Goal: Task Accomplishment & Management: Complete application form

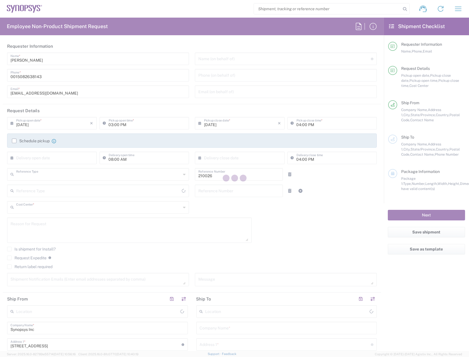
type input "Department"
type input "US01, WWS, NAE, North E 210026"
type input "[US_STATE]"
type input "[GEOGRAPHIC_DATA]"
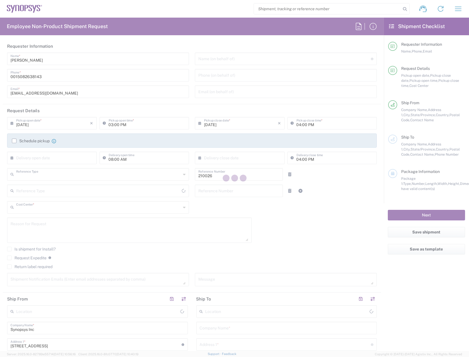
type input "Delivered at Place"
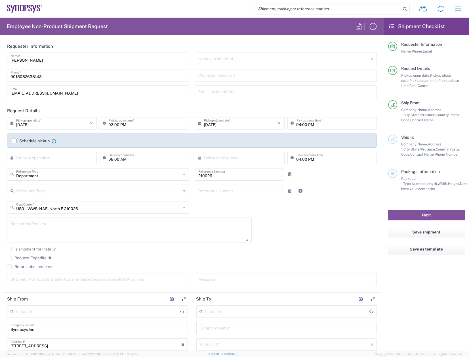
type input "Marlboro US04"
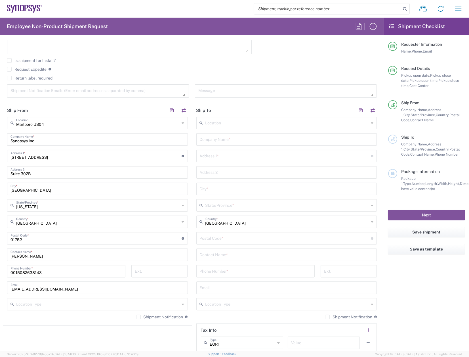
scroll to position [199, 0]
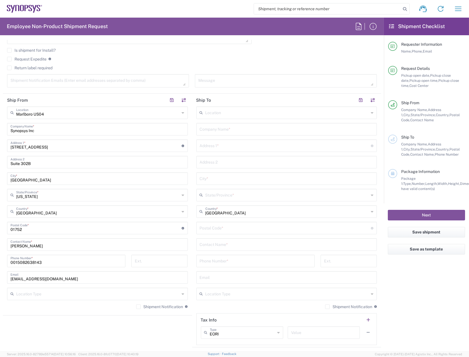
click at [371, 112] on icon at bounding box center [372, 112] width 3 height 9
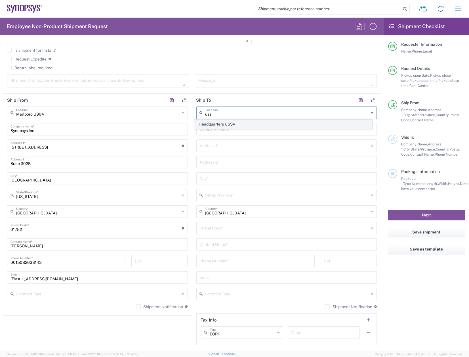
click at [234, 121] on span "Headquarters USSV" at bounding box center [284, 124] width 178 height 9
type input "Headquarters USSV"
type input "Synopsys Headquarters USSV"
type input "[STREET_ADDRESS]"
type input "Sunnyvale"
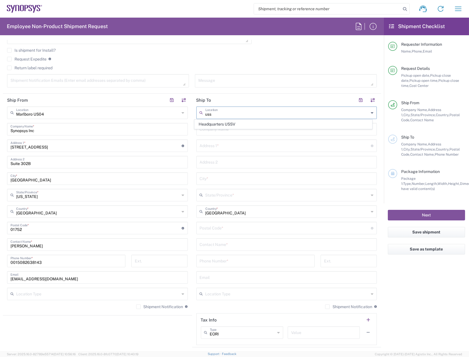
type input "[US_STATE]"
type input "94085"
type input "6505845000"
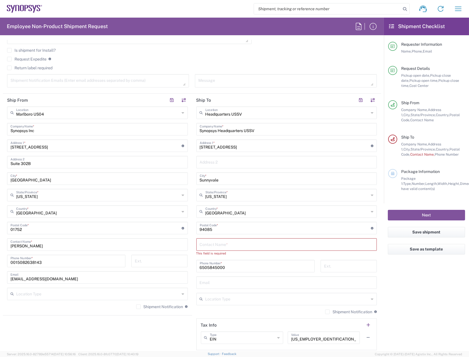
click at [222, 245] on input "text" at bounding box center [287, 244] width 174 height 10
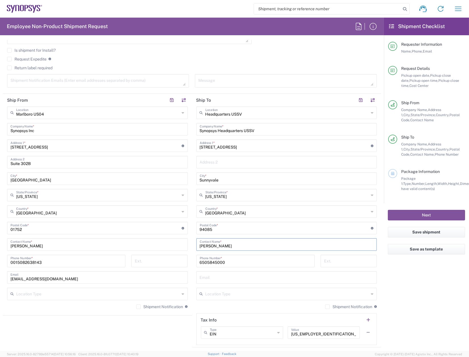
type input "[PERSON_NAME]"
drag, startPoint x: 226, startPoint y: 262, endPoint x: 182, endPoint y: 262, distance: 43.7
click at [182, 262] on div "Ship From [GEOGRAPHIC_DATA] [GEOGRAPHIC_DATA] Location [GEOGRAPHIC_DATA] [GEOGR…" at bounding box center [192, 221] width 379 height 254
type input "6505848022"
click at [210, 276] on input "text" at bounding box center [287, 277] width 174 height 10
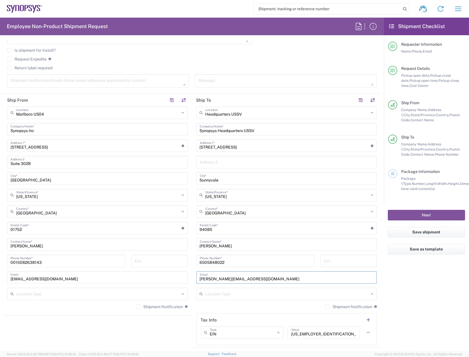
type input "[PERSON_NAME][EMAIL_ADDRESS][DOMAIN_NAME]"
click at [238, 293] on input "text" at bounding box center [288, 294] width 164 height 10
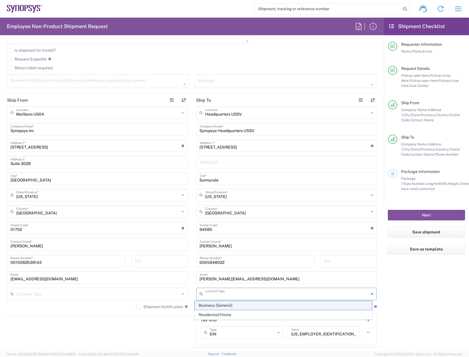
click at [233, 305] on span "Business (General)" at bounding box center [284, 305] width 178 height 9
type input "Business (General)"
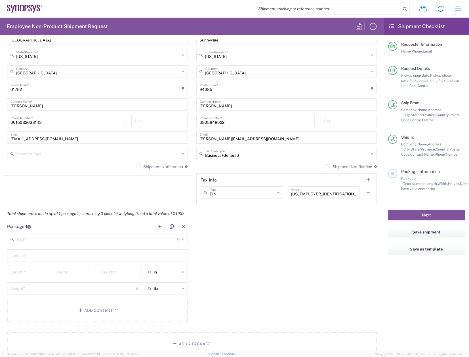
scroll to position [341, 0]
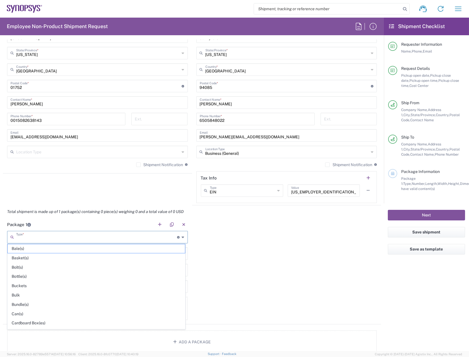
click at [45, 237] on input "text" at bounding box center [96, 237] width 161 height 10
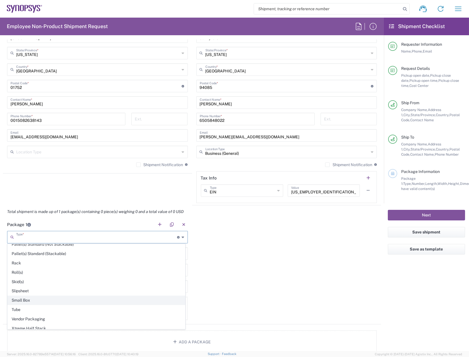
click at [80, 296] on span "Small Box" at bounding box center [97, 300] width 178 height 9
type input "Small Box"
type input "12.25"
type input "11"
type input "1.5"
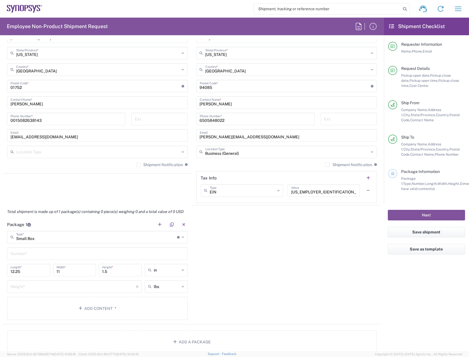
click at [46, 254] on input "text" at bounding box center [98, 253] width 174 height 10
type input "1"
click at [49, 287] on input "number" at bounding box center [74, 286] width 126 height 10
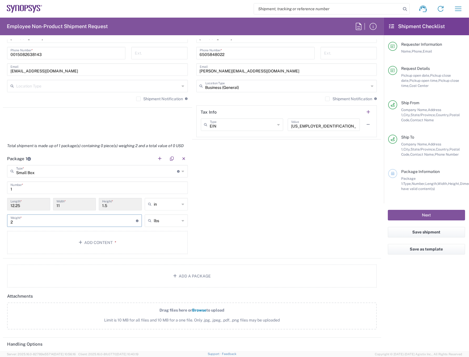
scroll to position [426, 0]
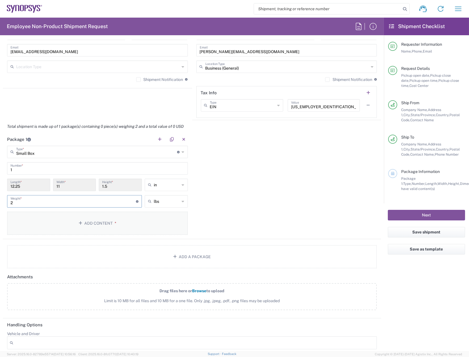
type input "2"
click at [113, 221] on span "*" at bounding box center [115, 223] width 4 height 5
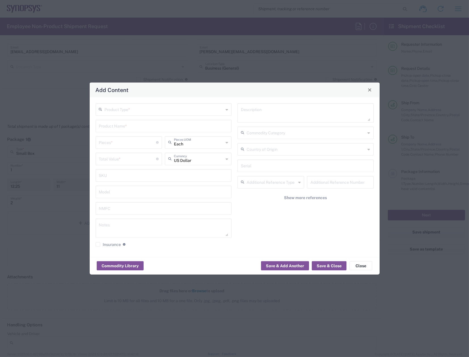
click at [163, 111] on input "text" at bounding box center [164, 109] width 119 height 10
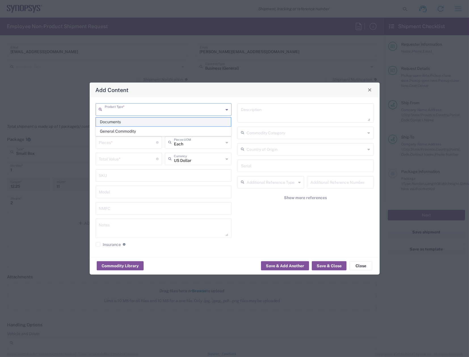
click at [150, 122] on span "Documents" at bounding box center [163, 122] width 135 height 9
type input "Documents"
type input "1"
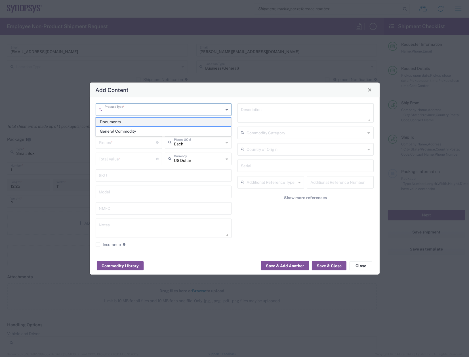
type textarea "Documents"
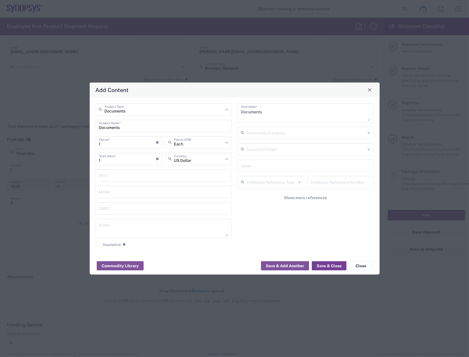
click at [332, 266] on button "Save & Close" at bounding box center [329, 265] width 35 height 9
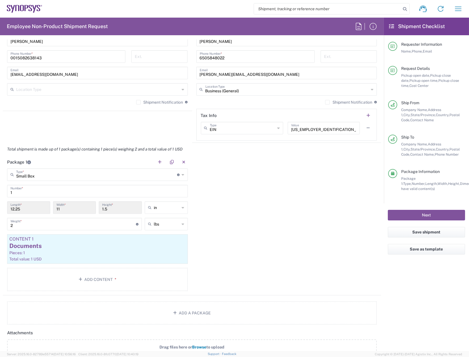
scroll to position [312, 0]
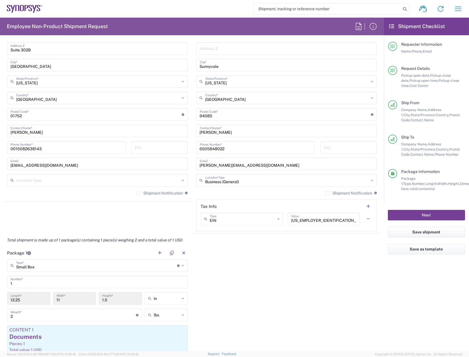
click at [430, 212] on button "Next" at bounding box center [426, 215] width 77 height 11
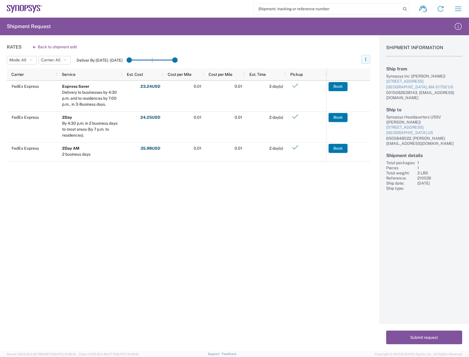
click at [367, 60] on icon "button" at bounding box center [366, 59] width 4 height 4
click at [279, 218] on div "FedEx Express Express Saver Delivery to businesses by 4:30 p.m. and to residenc…" at bounding box center [167, 156] width 320 height 151
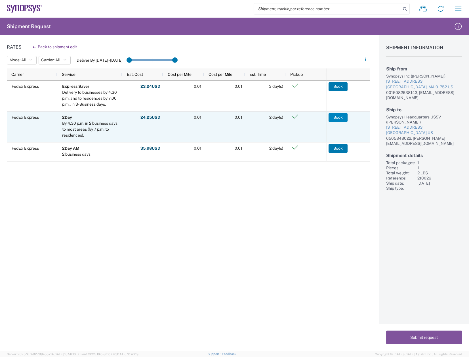
click at [339, 116] on button "Book" at bounding box center [338, 117] width 19 height 9
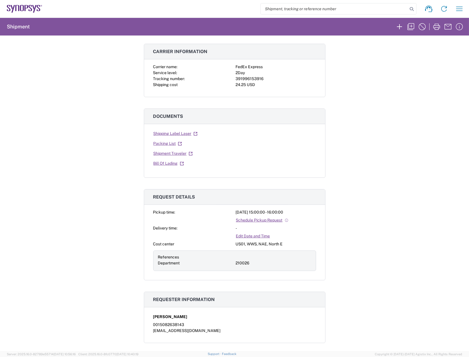
scroll to position [57, 0]
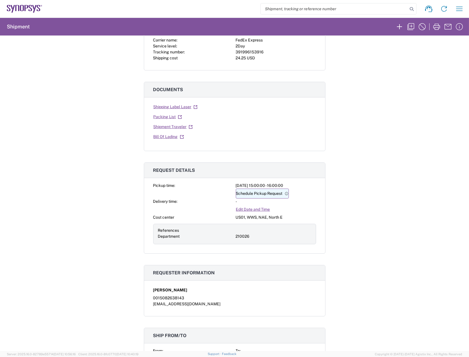
click at [261, 192] on link "Schedule Pickup Request" at bounding box center [262, 194] width 53 height 10
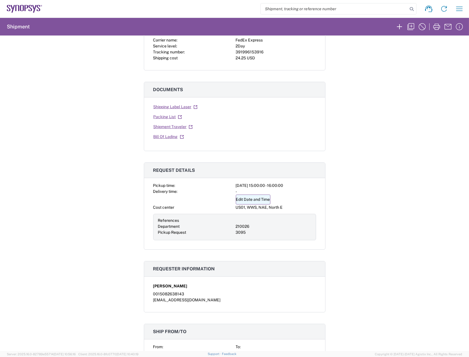
click at [250, 199] on link "Edit Date and Time" at bounding box center [253, 200] width 35 height 10
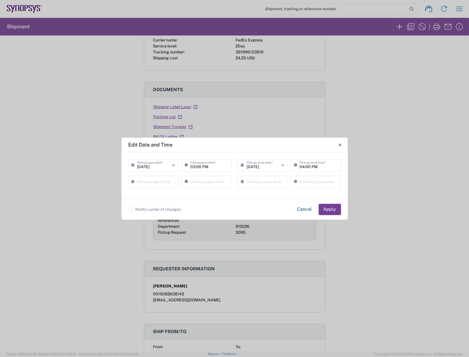
click at [328, 209] on button "Apply" at bounding box center [330, 209] width 22 height 11
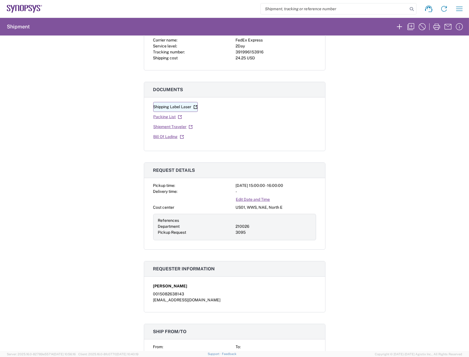
click at [173, 105] on link "Shipping Label Laser" at bounding box center [175, 107] width 45 height 10
